Goal: Task Accomplishment & Management: Manage account settings

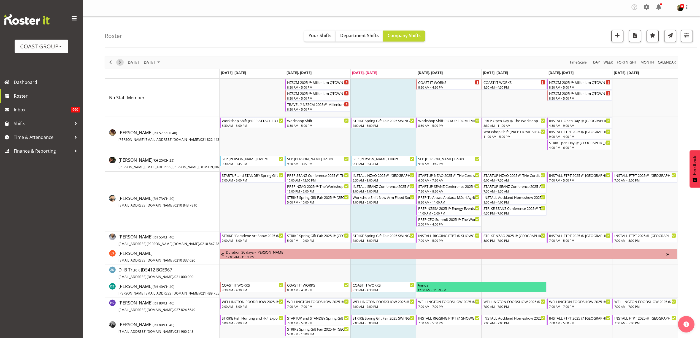
click at [120, 64] on span "Next" at bounding box center [119, 62] width 7 height 7
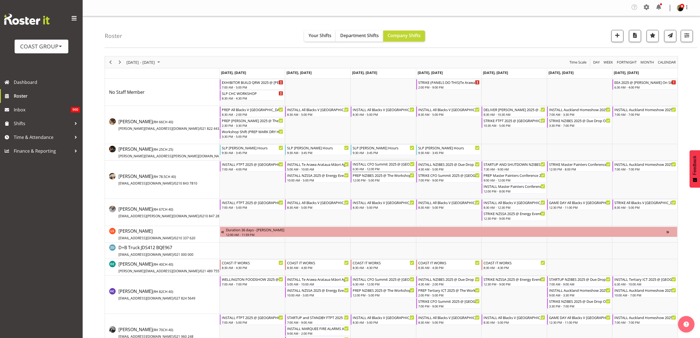
click at [371, 167] on div "INSTALL CFO Summit 2025 @ Cordis Hotel On SIte @ 0700 6:30 AM - 12:00 PM" at bounding box center [383, 166] width 62 height 10
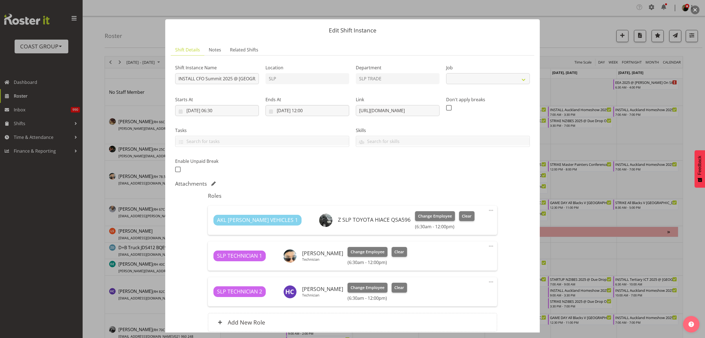
select select "10277"
drag, startPoint x: 356, startPoint y: 109, endPoint x: 641, endPoint y: 111, distance: 285.6
click at [641, 111] on div "Edit Shift Instance Shift Details Notes Related Shifts Shift Instance Name INST…" at bounding box center [352, 169] width 705 height 338
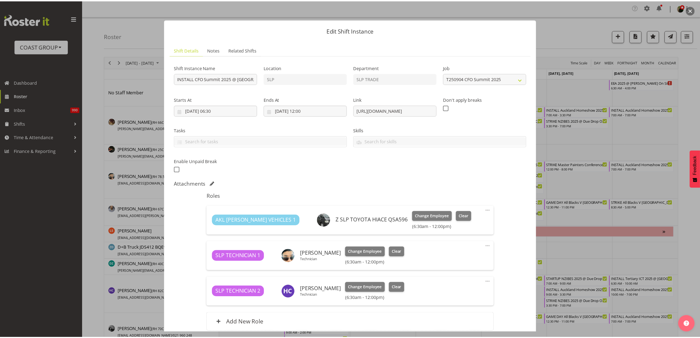
scroll to position [0, 0]
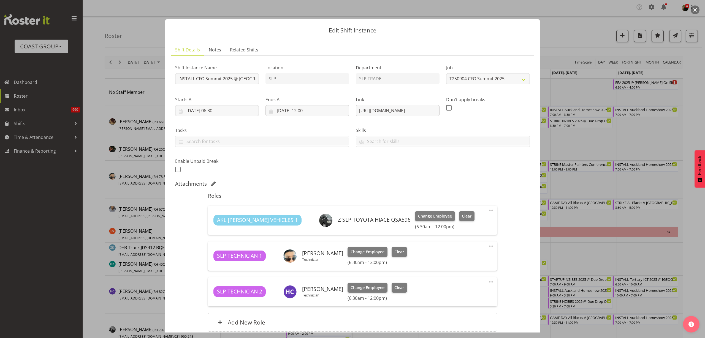
click at [695, 9] on button "button" at bounding box center [695, 10] width 9 height 9
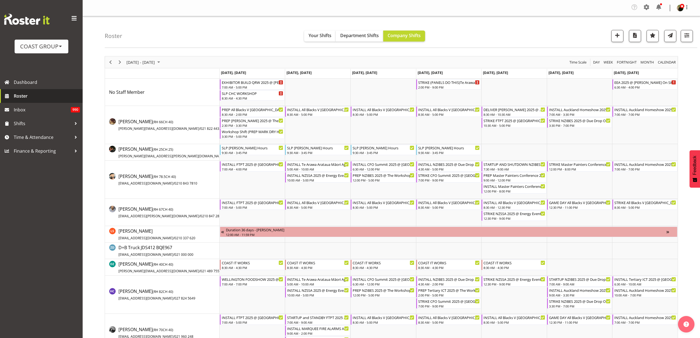
click at [24, 96] on span "Roster" at bounding box center [47, 96] width 66 height 8
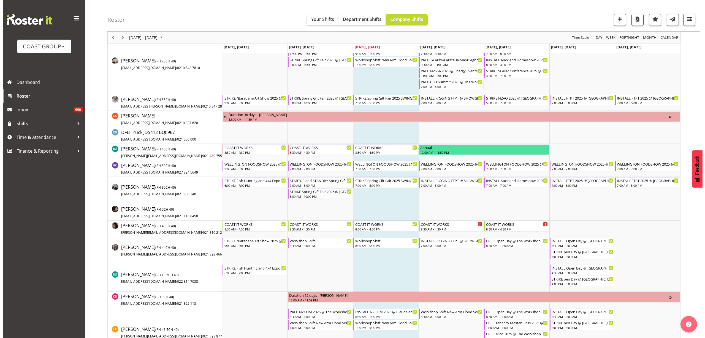
scroll to position [207, 0]
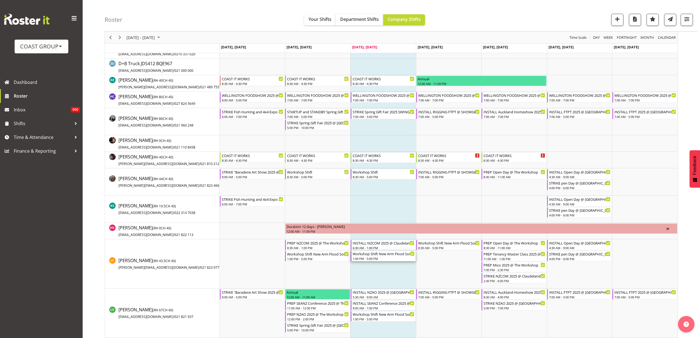
click at [372, 254] on div "Workshop Shift New Arm Flood Sort" at bounding box center [383, 254] width 62 height 6
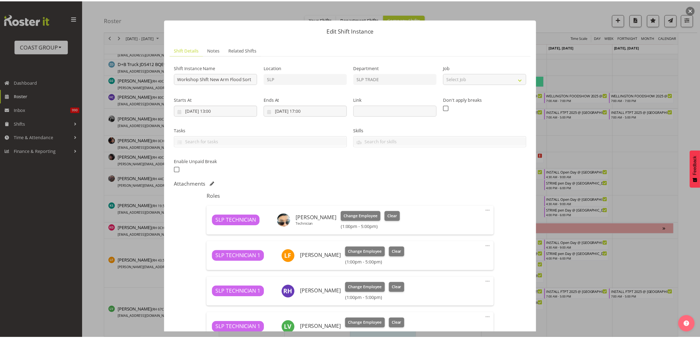
scroll to position [84, 0]
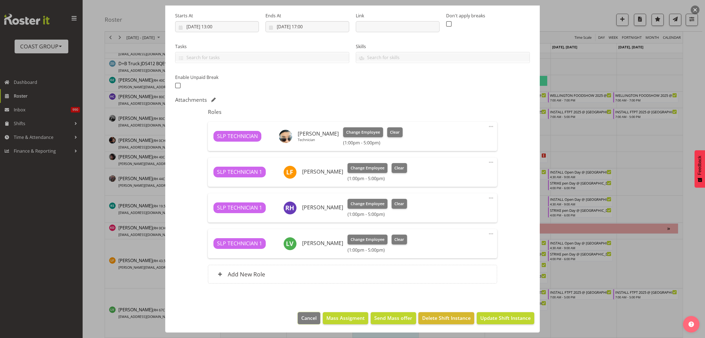
click at [305, 318] on span "Cancel" at bounding box center [308, 318] width 15 height 7
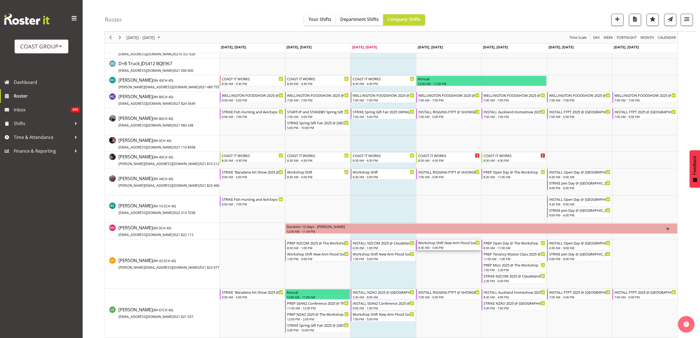
click at [436, 245] on div "Workshop Shift New Arm Flood Sort 8:30 AM - 5:00 PM" at bounding box center [449, 245] width 62 height 10
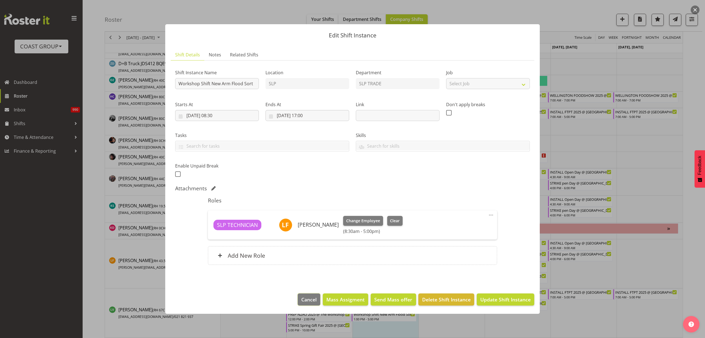
click at [310, 303] on button "Cancel" at bounding box center [309, 300] width 23 height 12
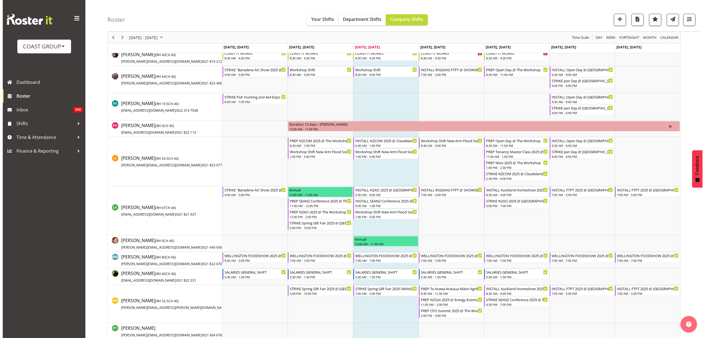
scroll to position [310, 0]
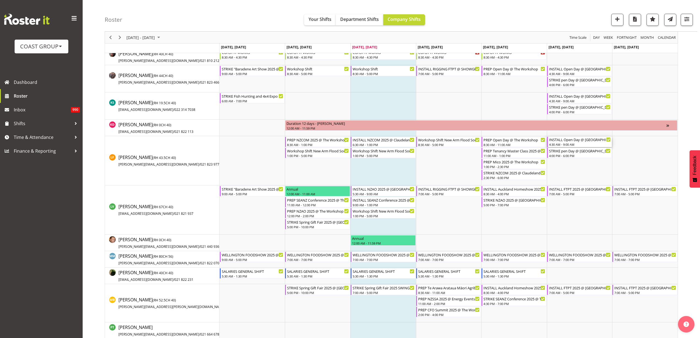
click at [580, 140] on div "INSTALL Open Day @ [GEOGRAPHIC_DATA][PERSON_NAME] @ On Site @ 0500" at bounding box center [580, 140] width 62 height 6
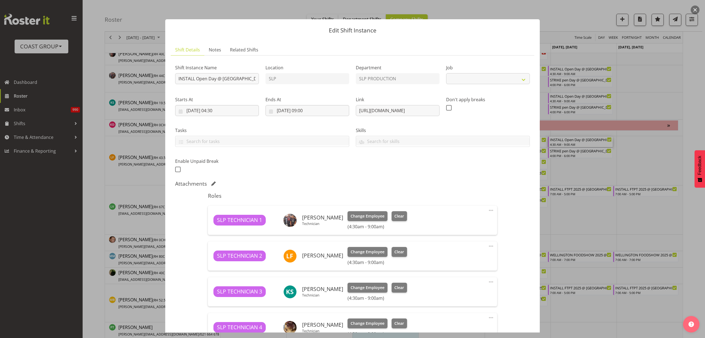
select select "10566"
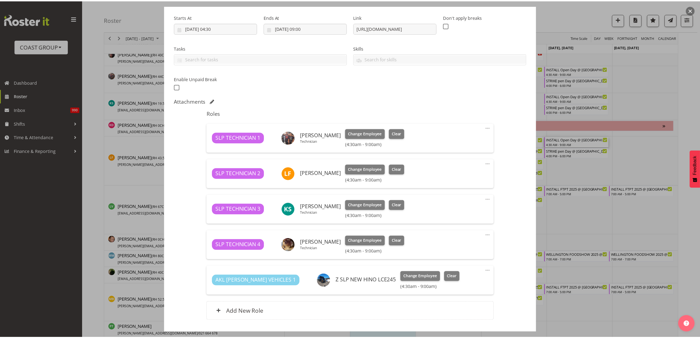
scroll to position [120, 0]
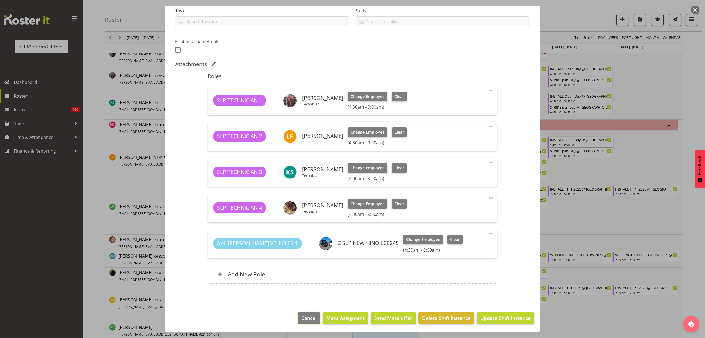
click at [301, 316] on span "Cancel" at bounding box center [308, 318] width 15 height 7
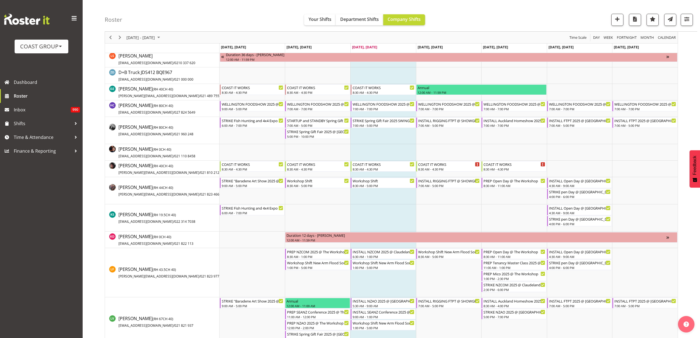
scroll to position [207, 0]
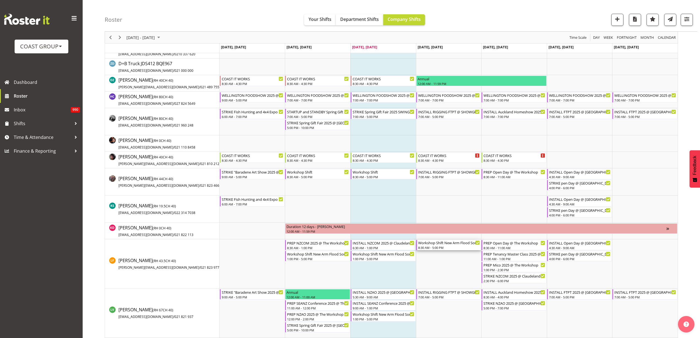
click at [440, 244] on div "Workshop Shift New Arm Flood Sort" at bounding box center [449, 243] width 62 height 6
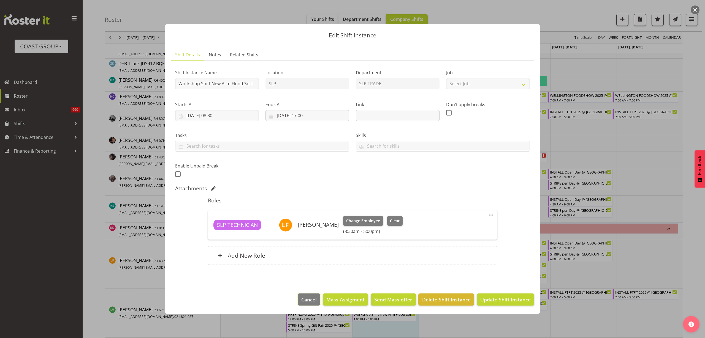
click at [303, 297] on span "Cancel" at bounding box center [308, 299] width 15 height 7
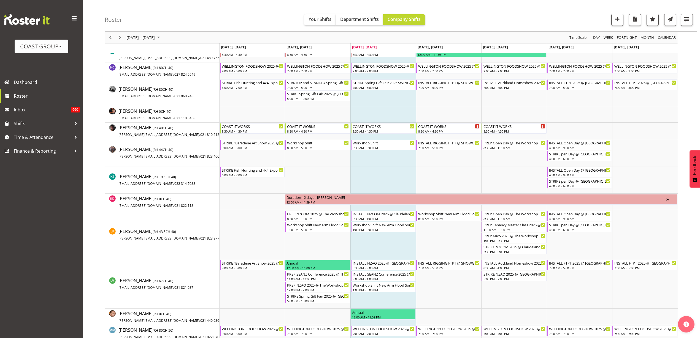
scroll to position [241, 0]
